Goal: Use online tool/utility: Use online tool/utility

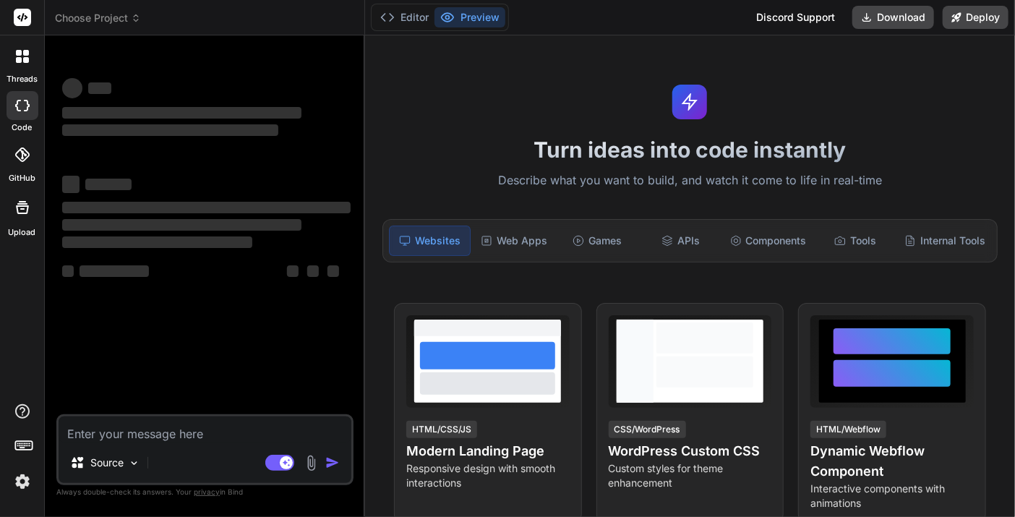
click at [204, 305] on div "‌ ‌ ‌ ‌ ‌ ‌ ‌ ‌ ‌ ‌ ‌ ‌ ‌ ‌" at bounding box center [206, 230] width 294 height 367
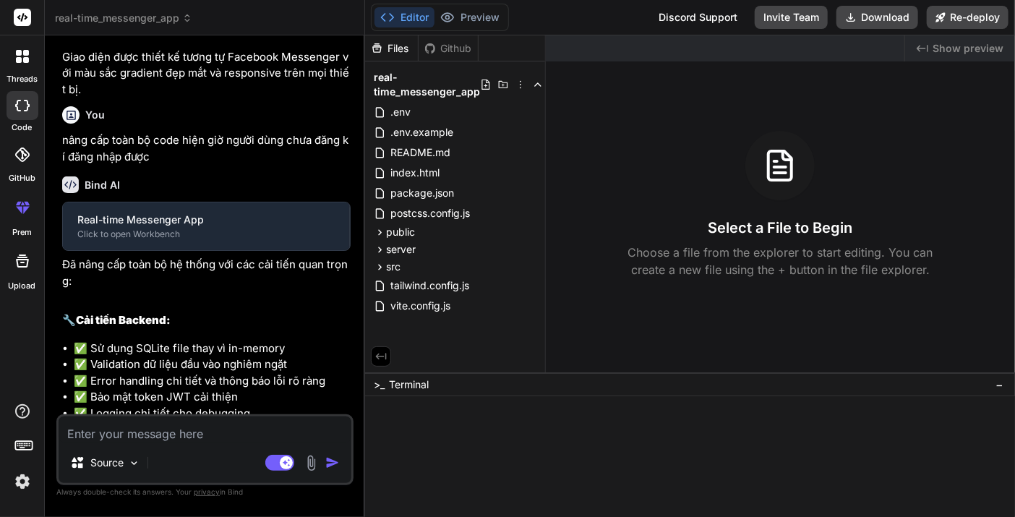
scroll to position [27, 0]
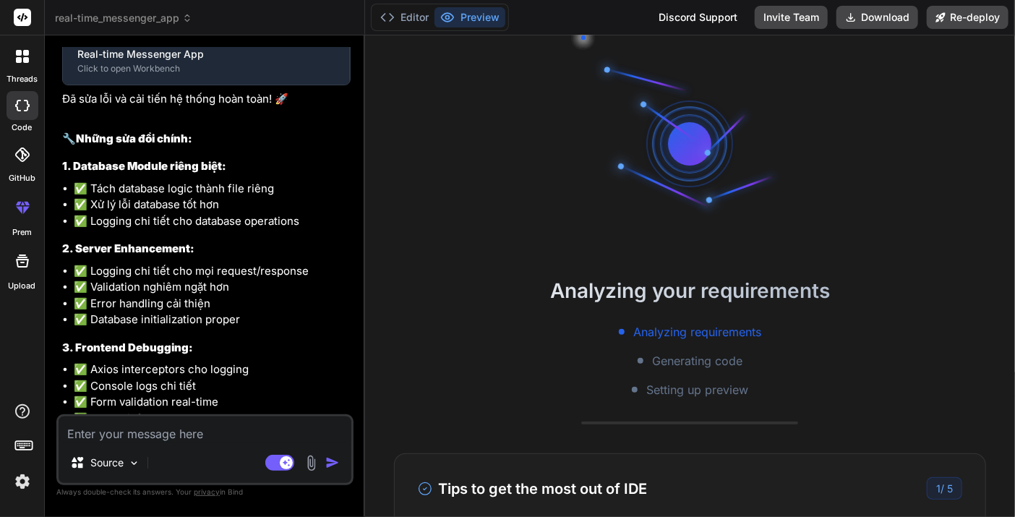
type textarea "x"
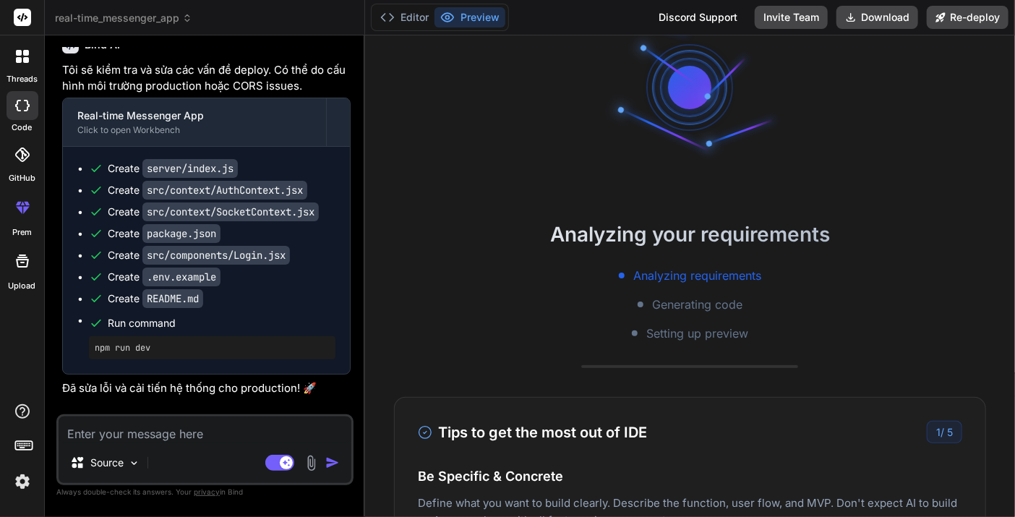
scroll to position [0, 0]
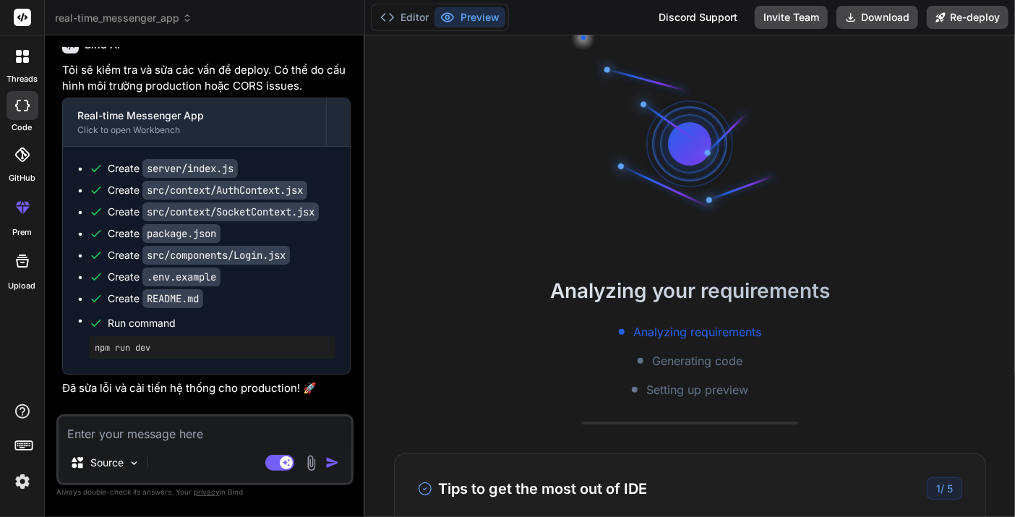
click at [519, 294] on h2 "Analyzing your requirements" at bounding box center [690, 291] width 650 height 30
click at [235, 426] on textarea at bounding box center [205, 430] width 293 height 26
click at [392, 16] on polyline at bounding box center [392, 17] width 4 height 7
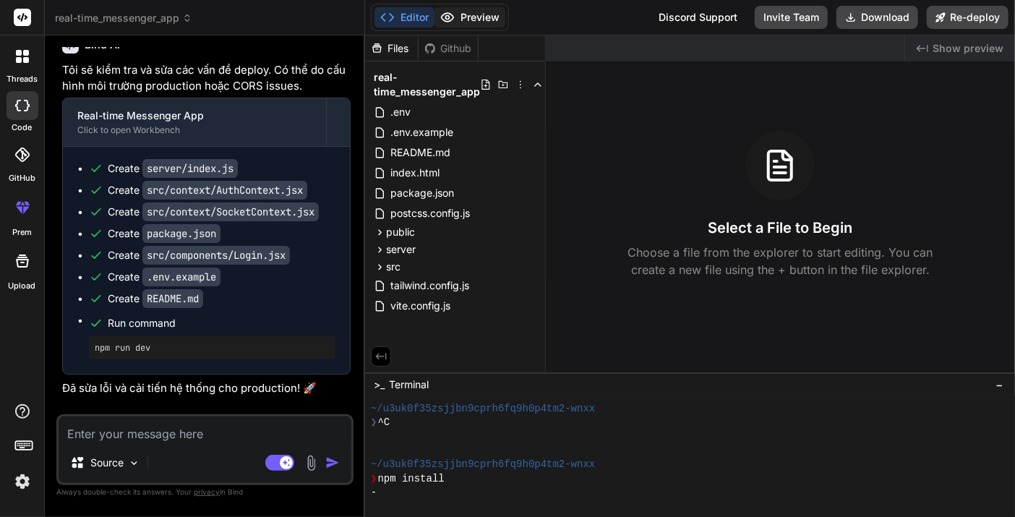
click at [475, 25] on button "Preview" at bounding box center [470, 17] width 71 height 20
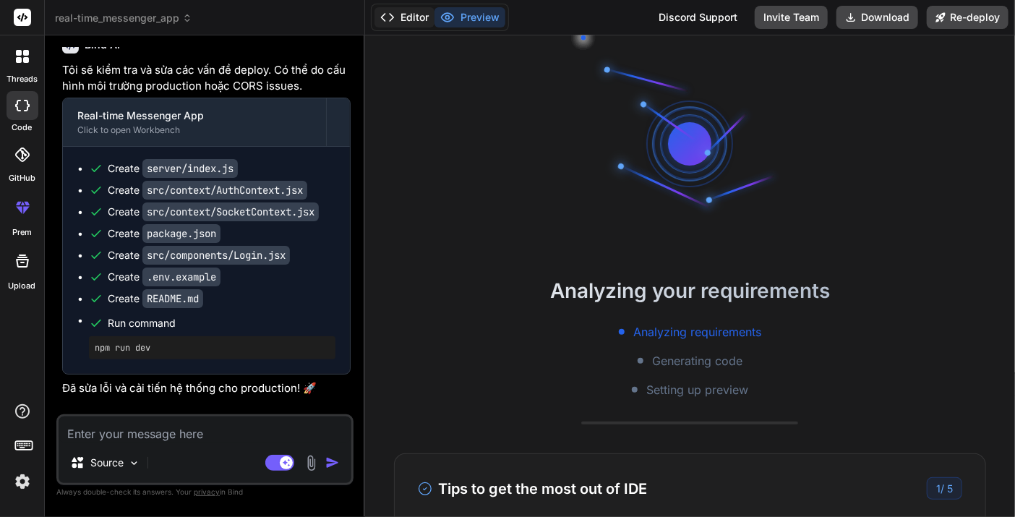
click at [400, 21] on button "Editor" at bounding box center [405, 17] width 60 height 20
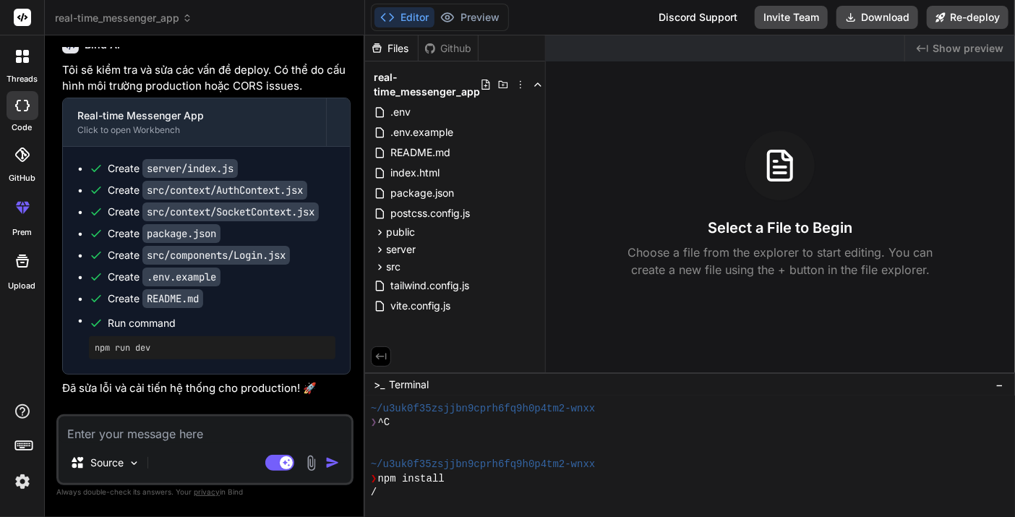
click at [417, 492] on div "/" at bounding box center [684, 493] width 626 height 14
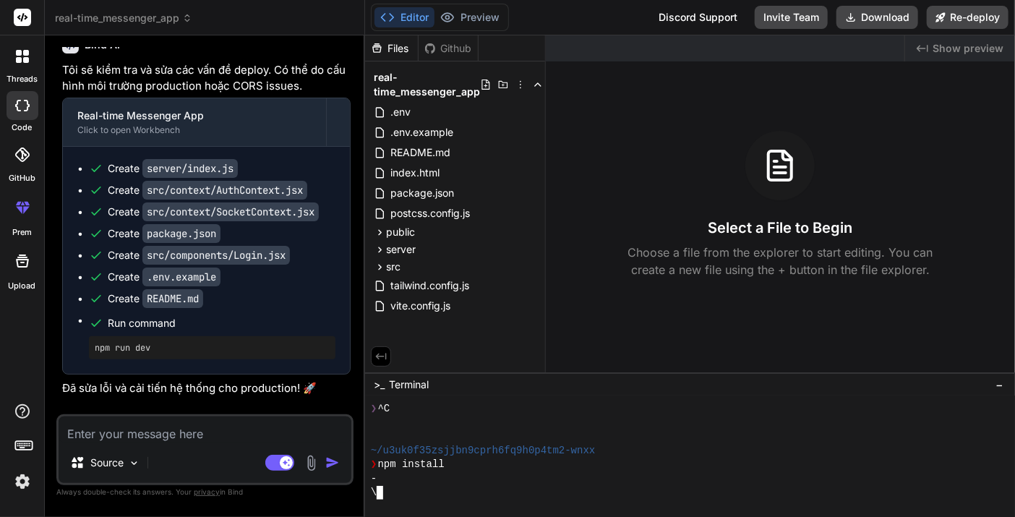
scroll to position [55, 0]
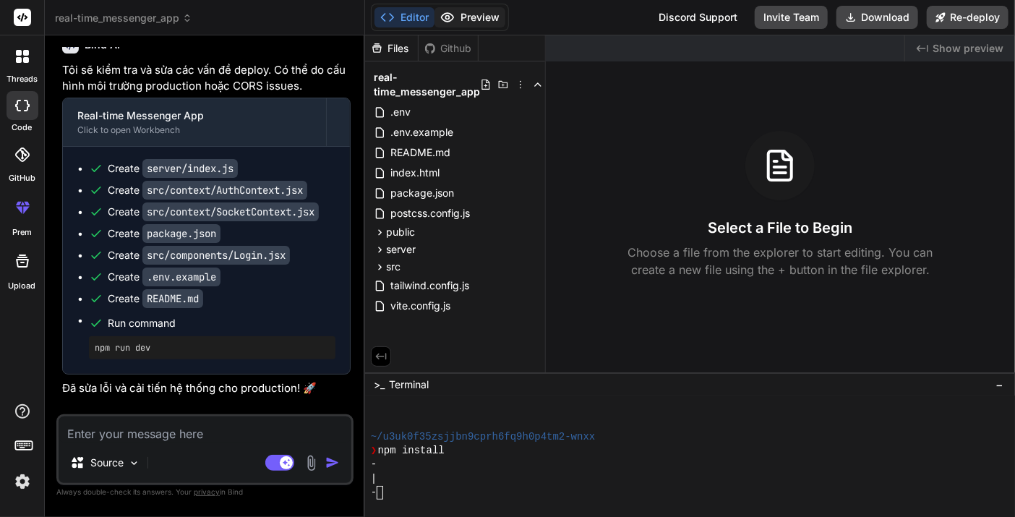
click at [474, 12] on button "Preview" at bounding box center [470, 17] width 71 height 20
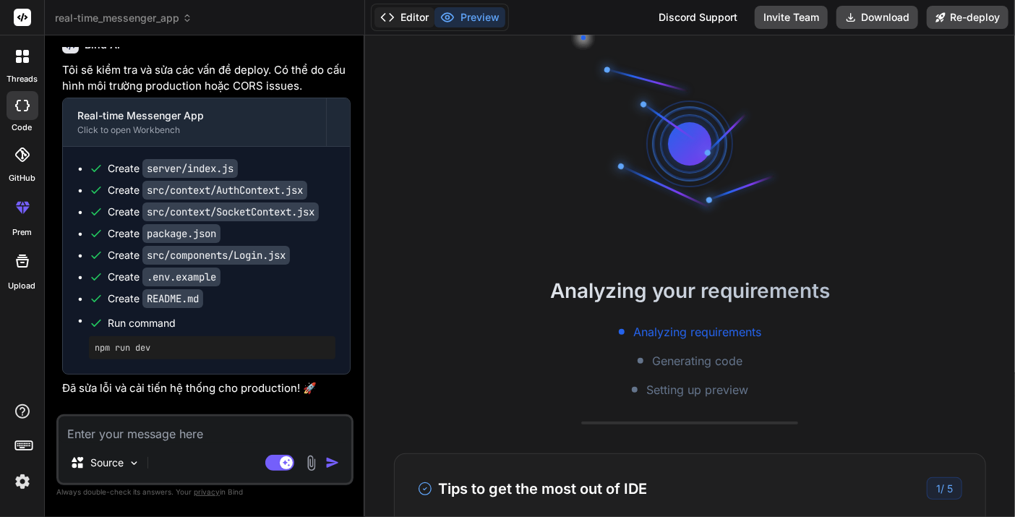
click at [410, 21] on button "Editor" at bounding box center [405, 17] width 60 height 20
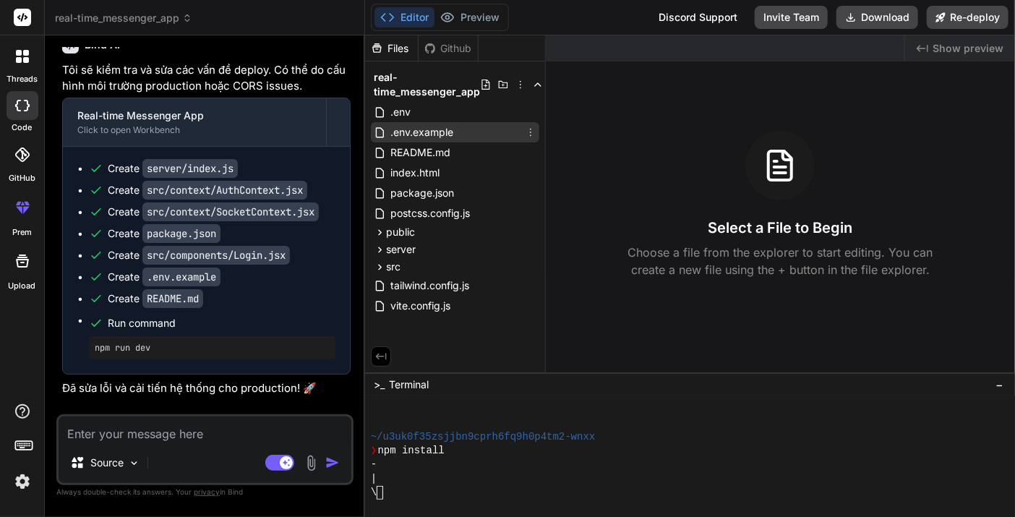
click at [453, 126] on span ".env.example" at bounding box center [422, 132] width 66 height 17
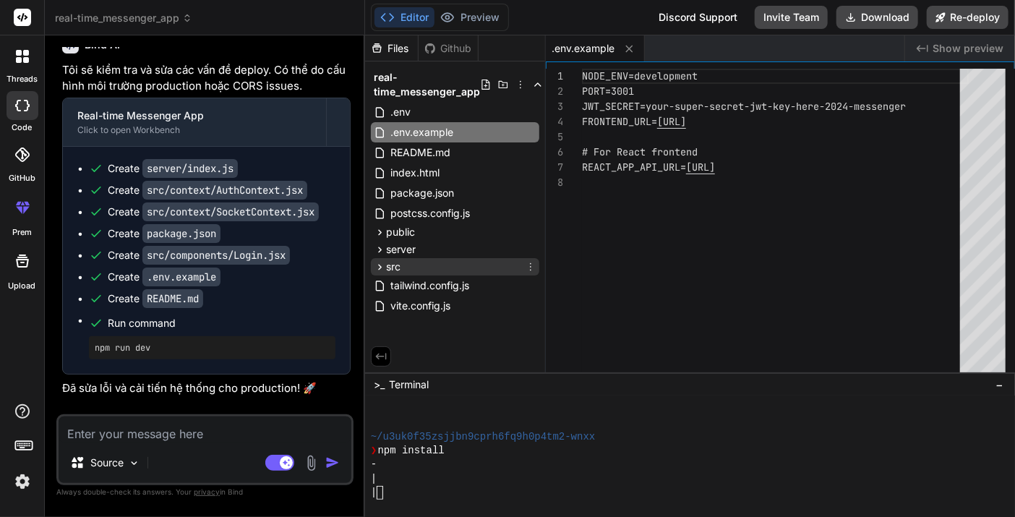
click at [400, 263] on span "src" at bounding box center [393, 267] width 14 height 14
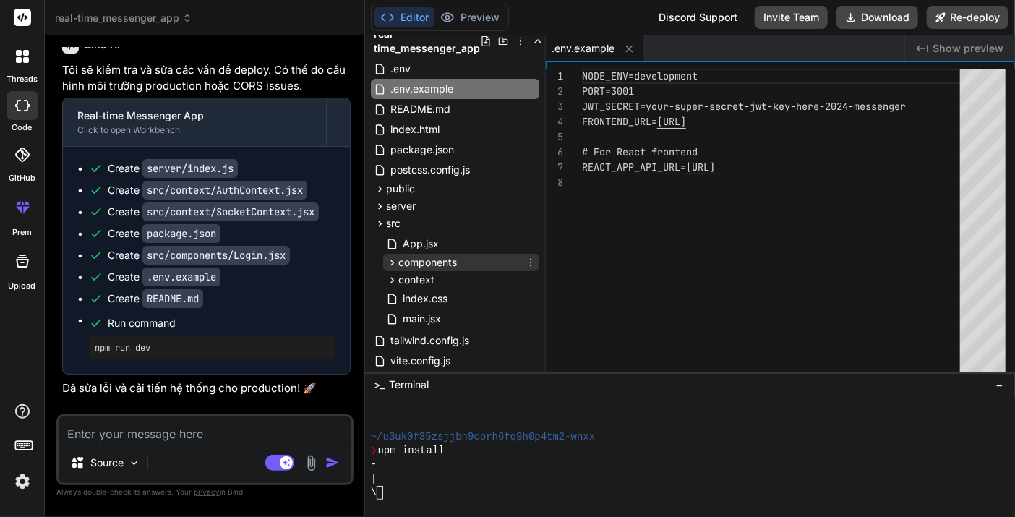
click at [396, 263] on icon at bounding box center [392, 263] width 12 height 12
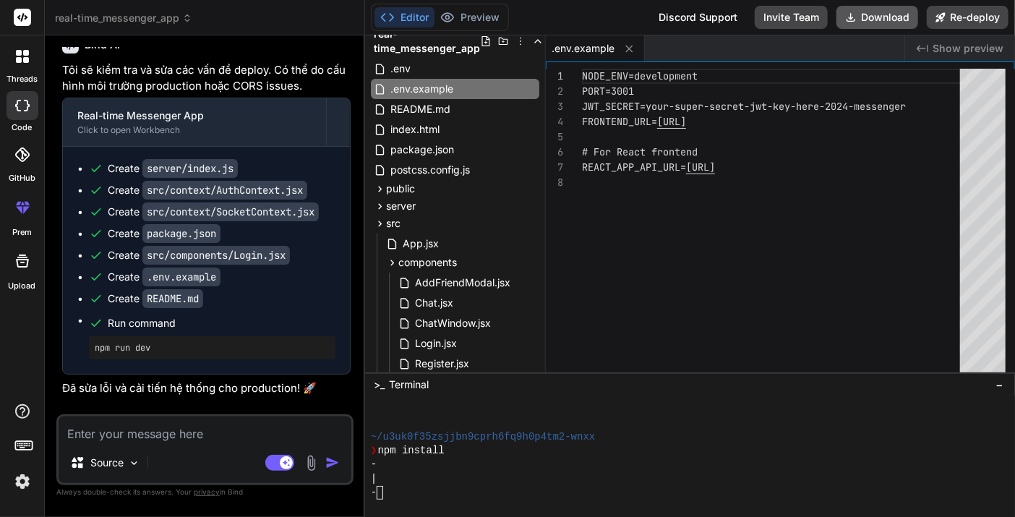
click at [889, 15] on button "Download" at bounding box center [878, 17] width 82 height 23
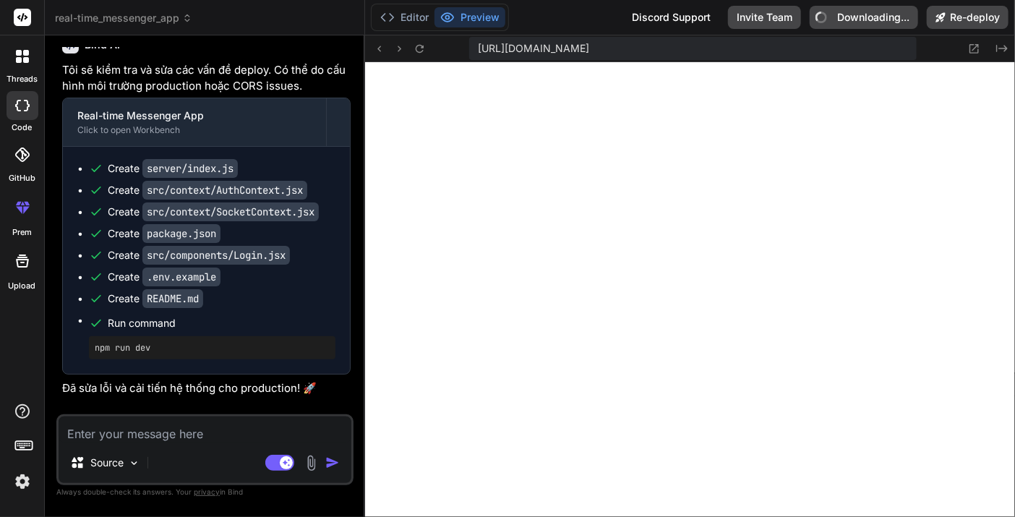
scroll to position [1102, 0]
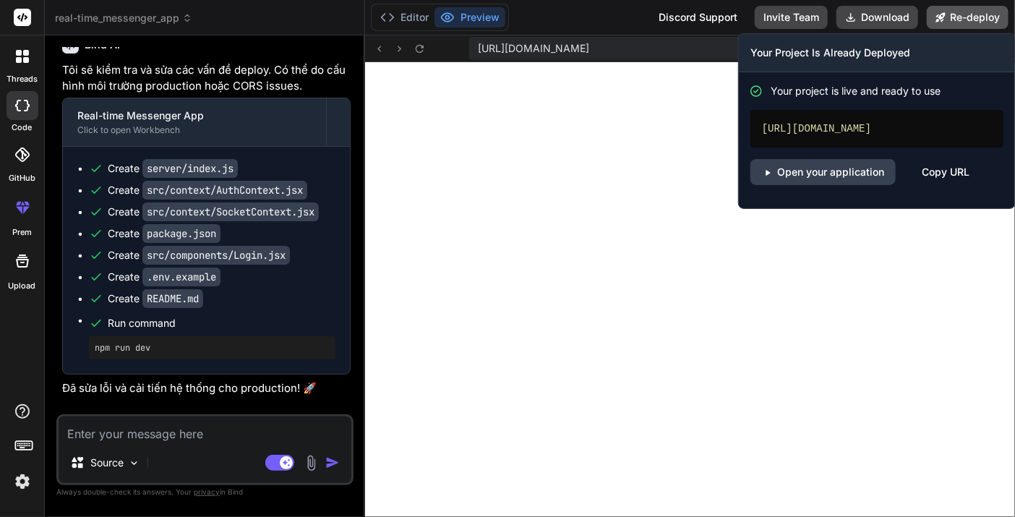
click at [950, 24] on button "Re-deploy" at bounding box center [968, 17] width 82 height 23
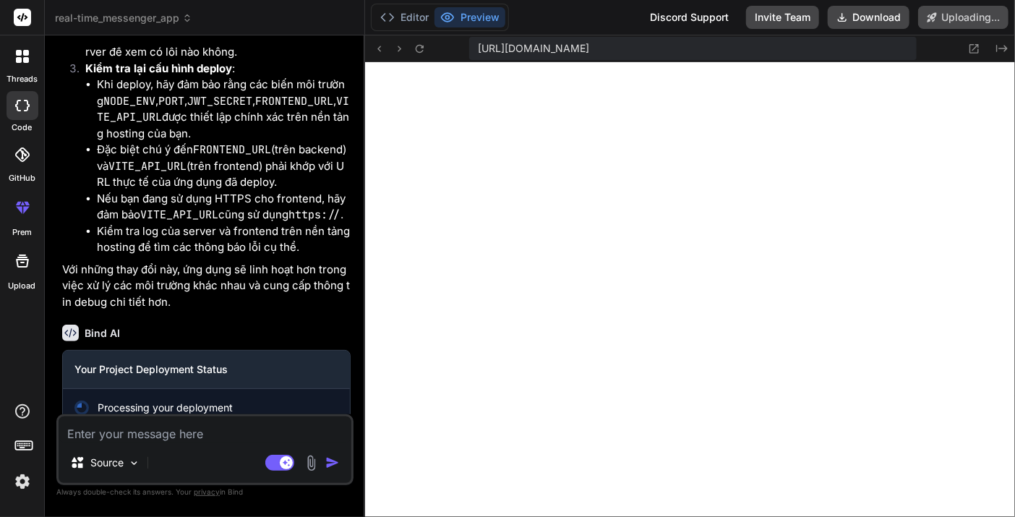
scroll to position [5692, 0]
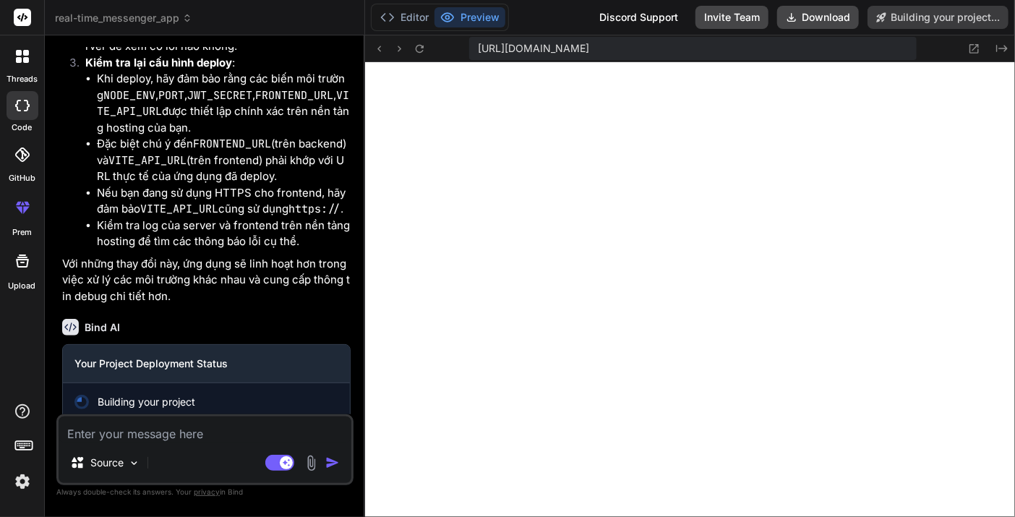
type textarea "x"
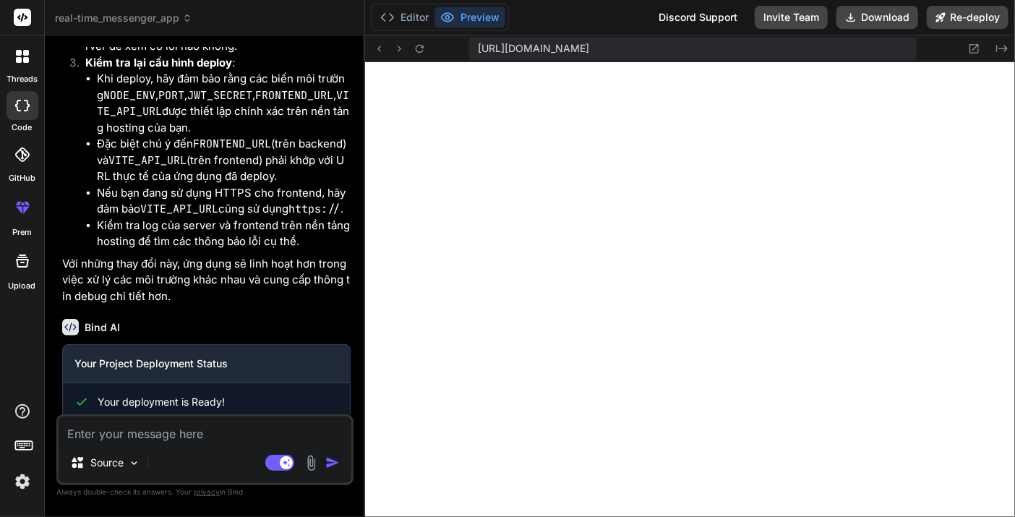
scroll to position [5778, 0]
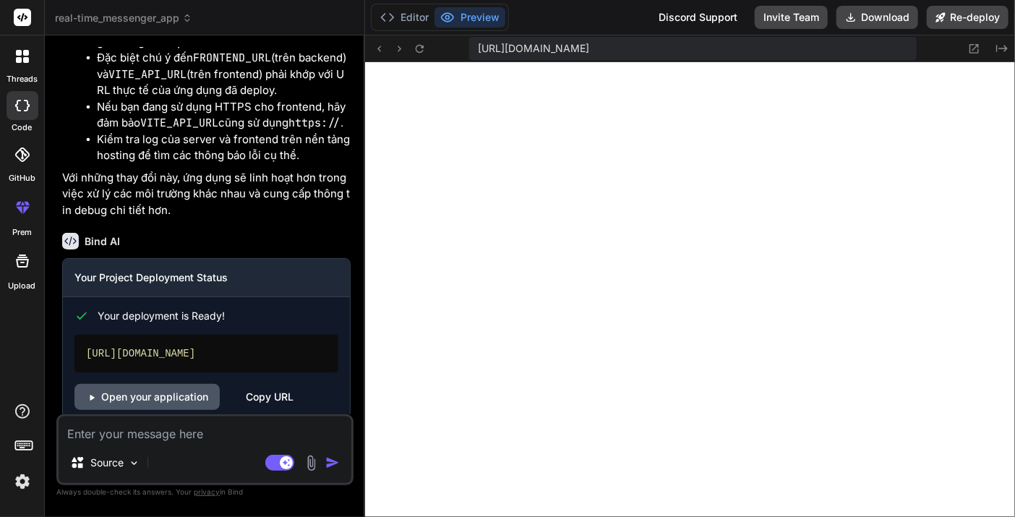
click at [179, 384] on link "Open your application" at bounding box center [146, 397] width 145 height 26
click at [200, 428] on textarea at bounding box center [205, 430] width 293 height 26
